Goal: Obtain resource: Obtain resource

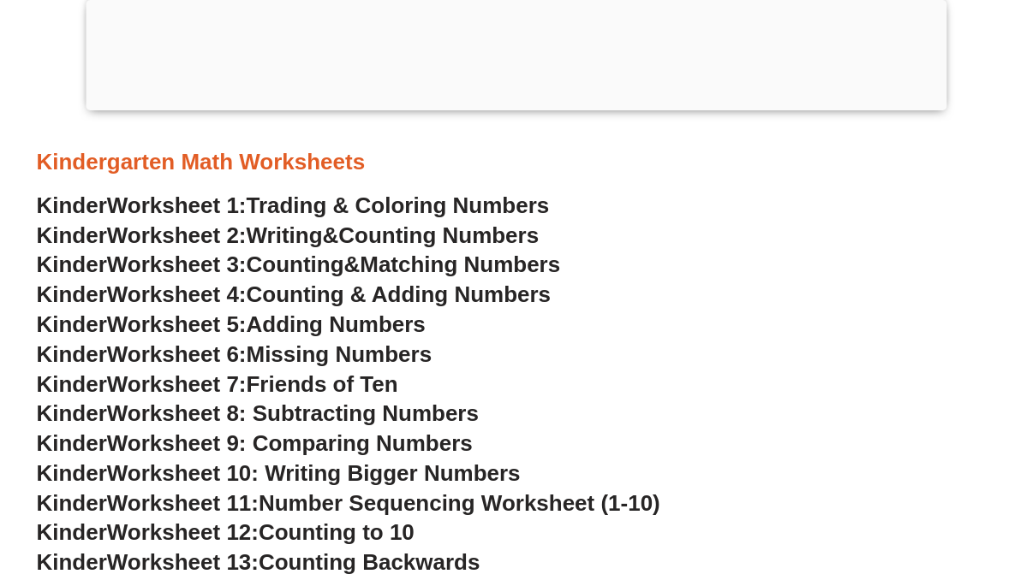
scroll to position [685, 0]
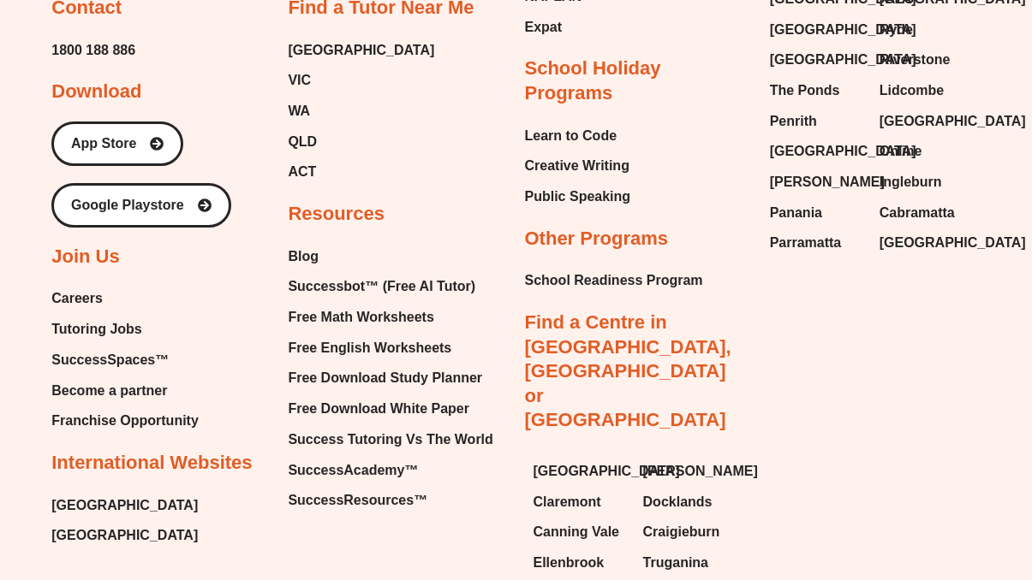
scroll to position [7260, 0]
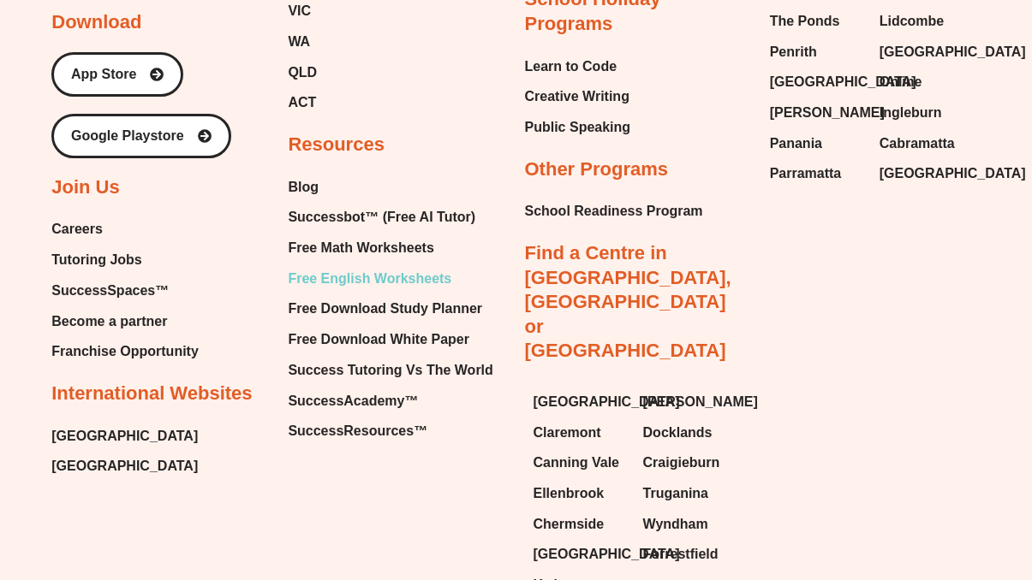
click at [369, 266] on span "Free English Worksheets" at bounding box center [370, 279] width 164 height 26
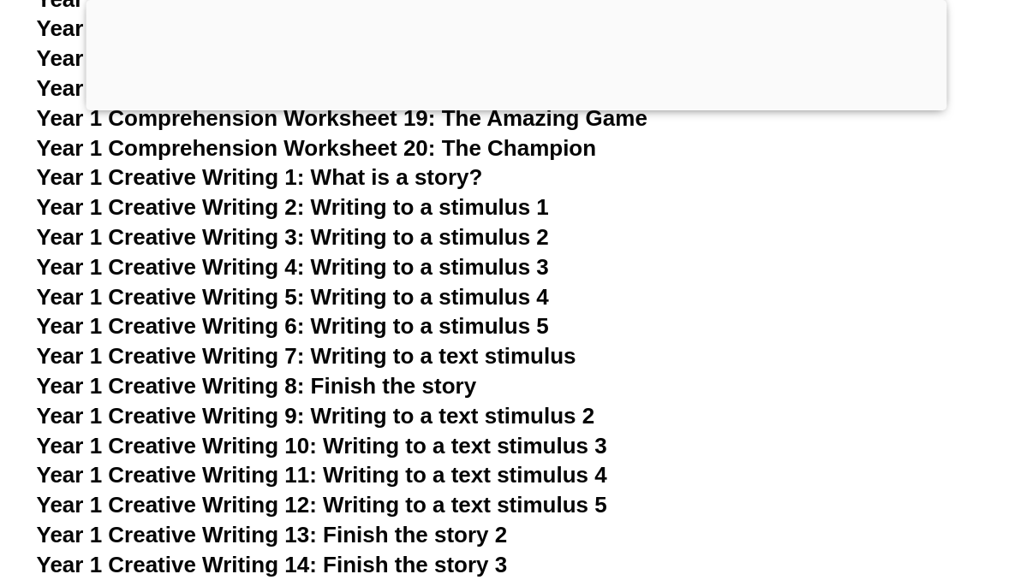
scroll to position [2687, 0]
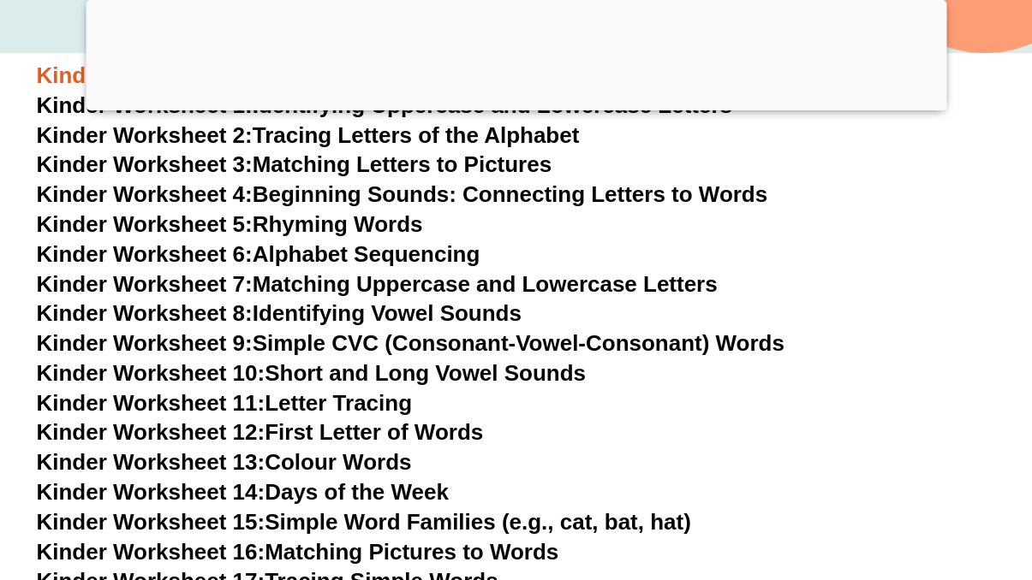
scroll to position [681, 0]
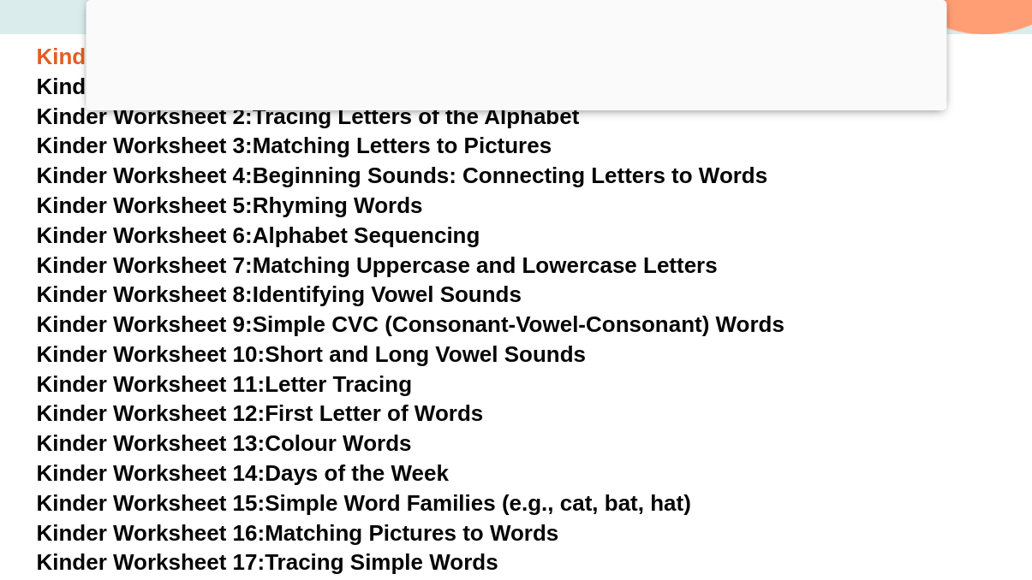
click at [381, 387] on link "Kinder Worksheet 11: Letter Tracing" at bounding box center [225, 385] width 376 height 26
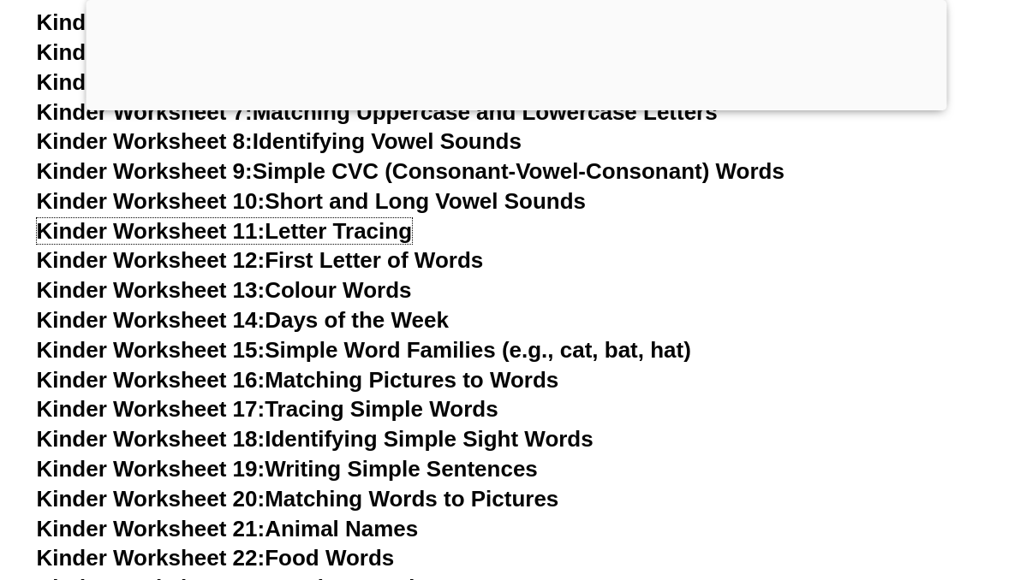
scroll to position [842, 0]
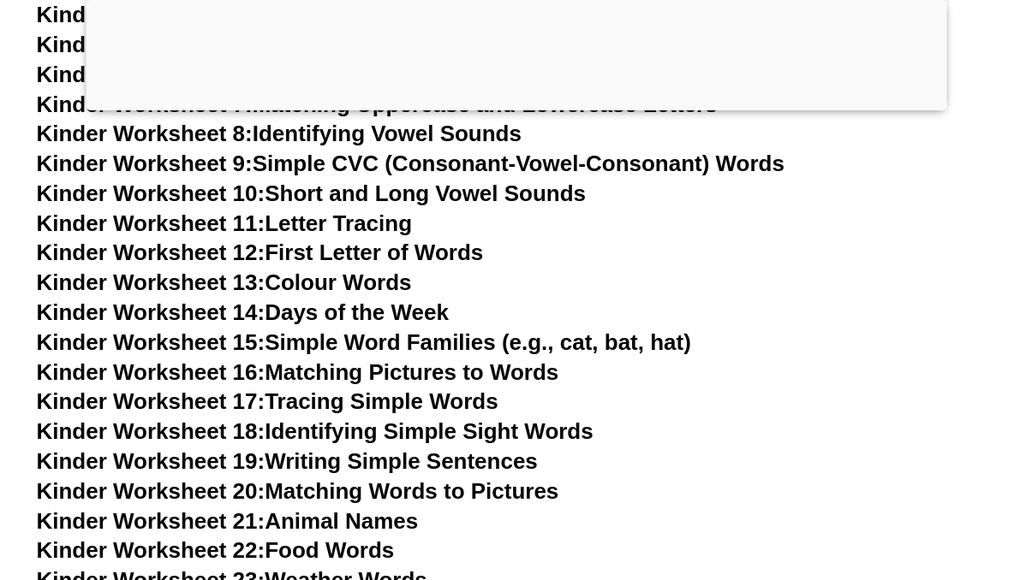
click at [417, 378] on link "Kinder Worksheet 16: Matching Pictures to Words" at bounding box center [298, 373] width 522 height 26
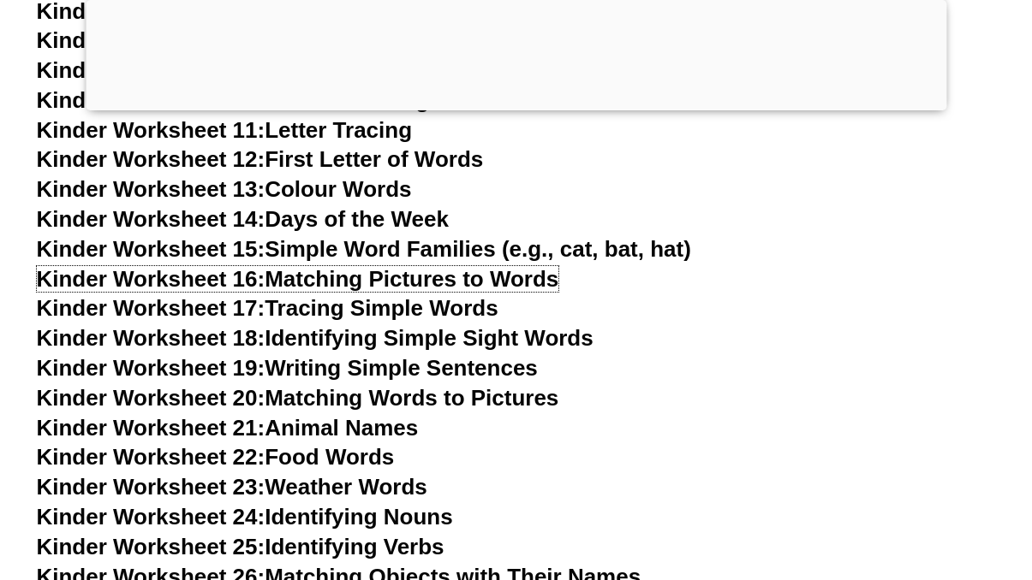
scroll to position [962, 0]
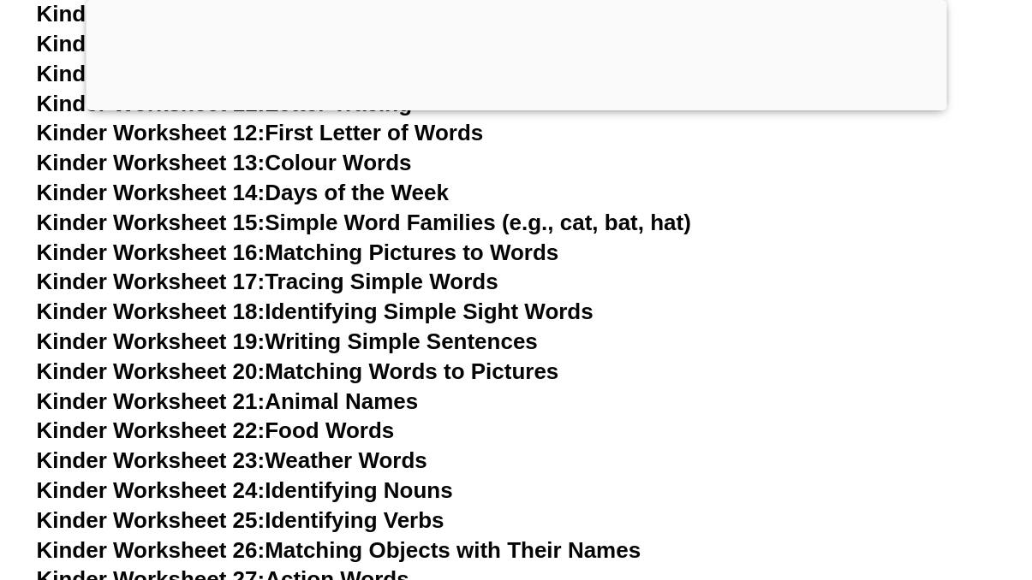
click at [450, 282] on link "Kinder Worksheet 17: Tracing Simple Words" at bounding box center [267, 282] width 461 height 26
